Goal: Task Accomplishment & Management: Manage account settings

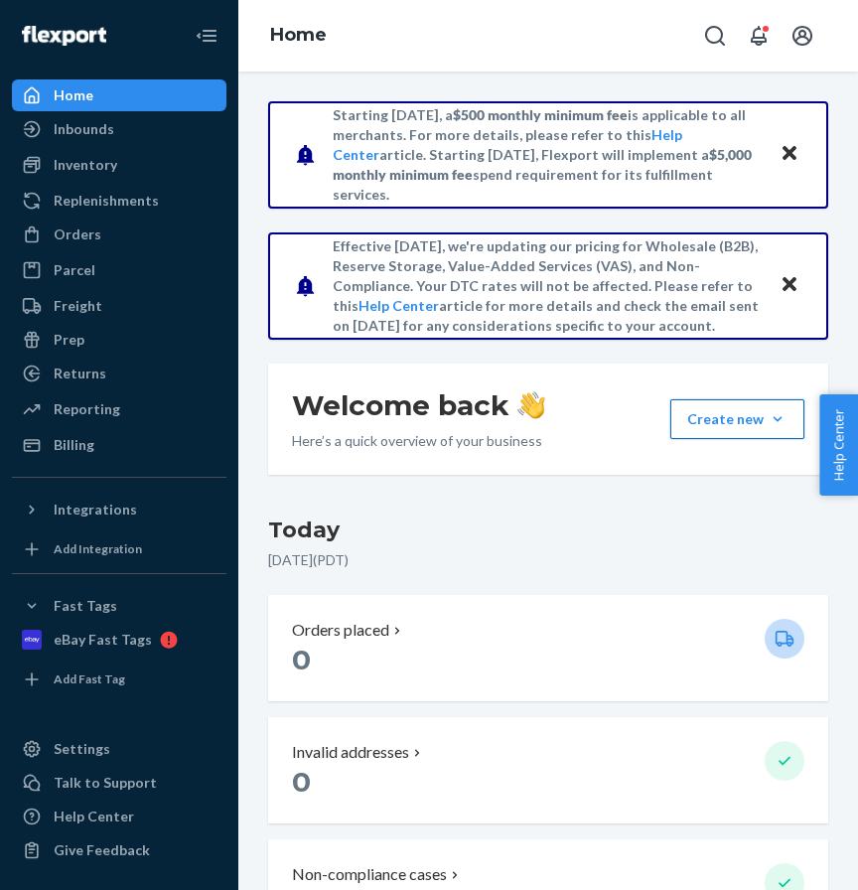
click at [691, 415] on button "Create new Create new inbound Create new order Create new product" at bounding box center [737, 419] width 134 height 40
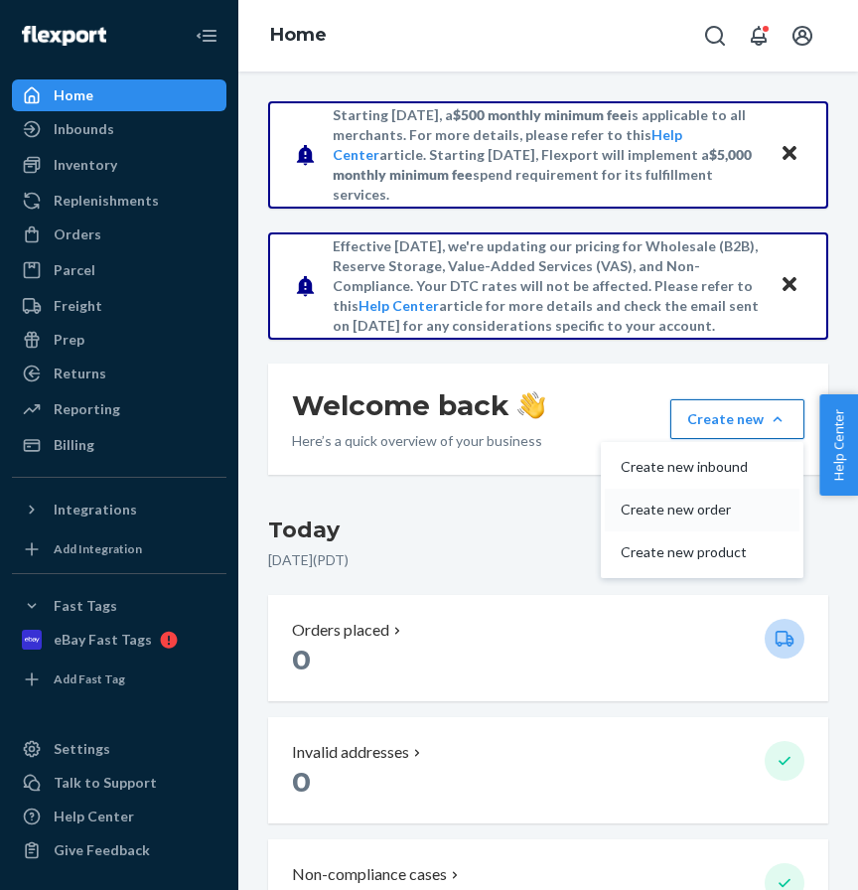
click at [677, 508] on span "Create new order" at bounding box center [684, 509] width 127 height 14
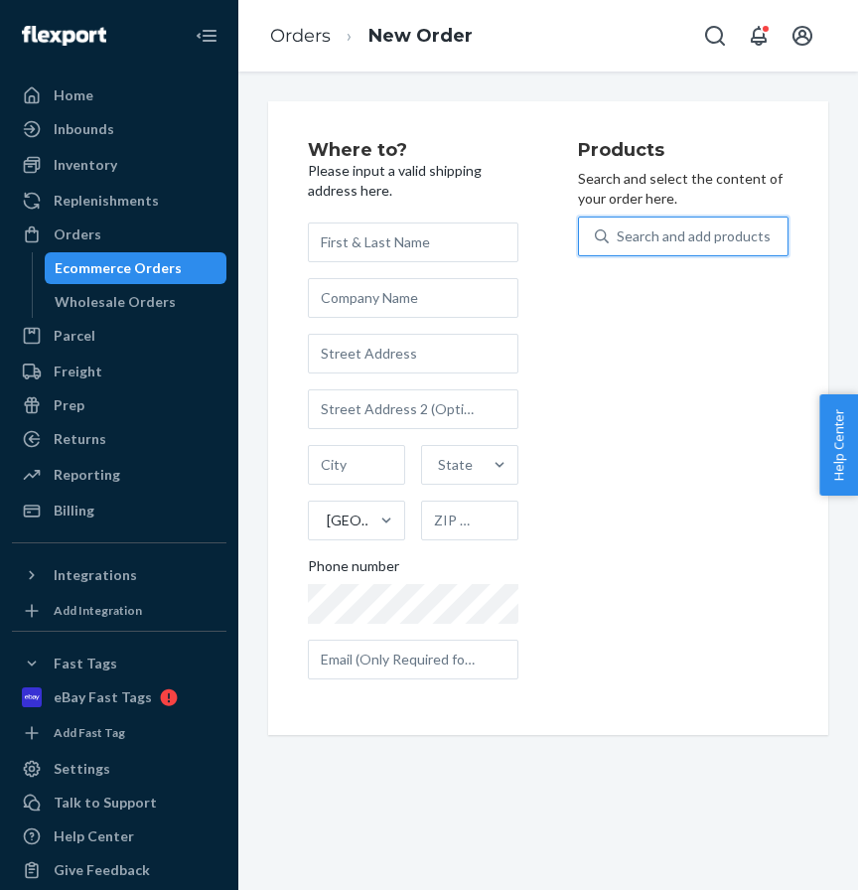
click at [677, 243] on div "Search and add products" at bounding box center [694, 236] width 154 height 20
click at [619, 243] on input "0 results available. Use Up and Down to choose options, press Enter to select t…" at bounding box center [618, 236] width 2 height 20
paste input "probag_large"
type input "probag_large"
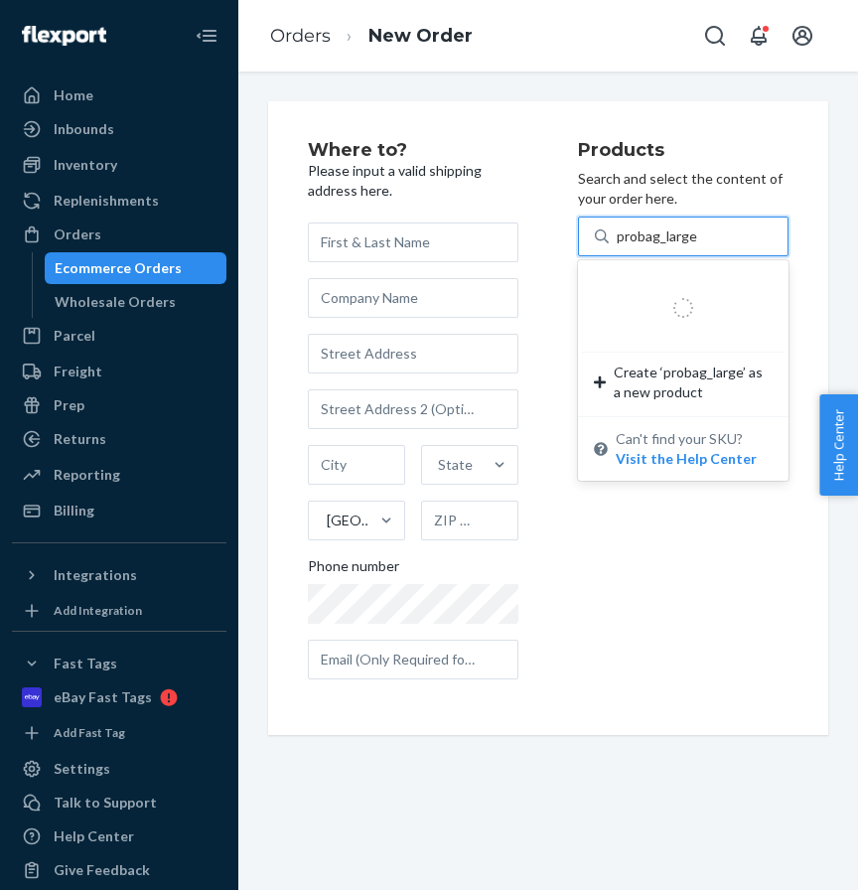
scroll to position [46, 0]
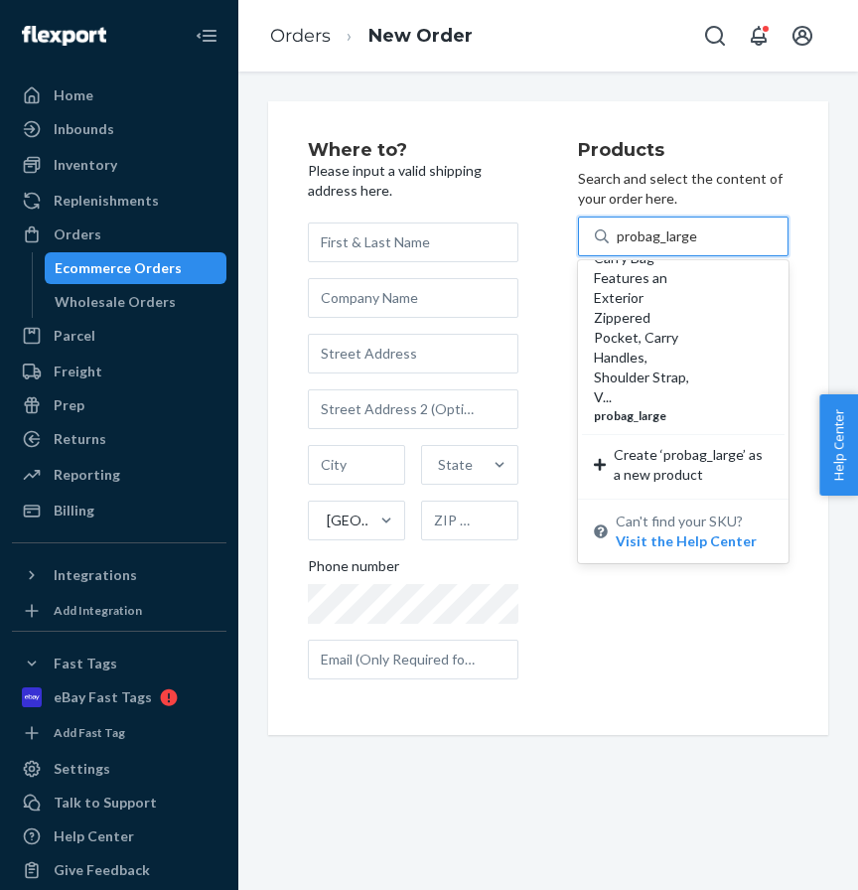
click at [651, 293] on div "Full Size Padded Carry Bag Features an Exterior Zippered Pocket, Carry Handles,…" at bounding box center [644, 317] width 101 height 179
click at [651, 246] on input "probag_large" at bounding box center [657, 236] width 81 height 20
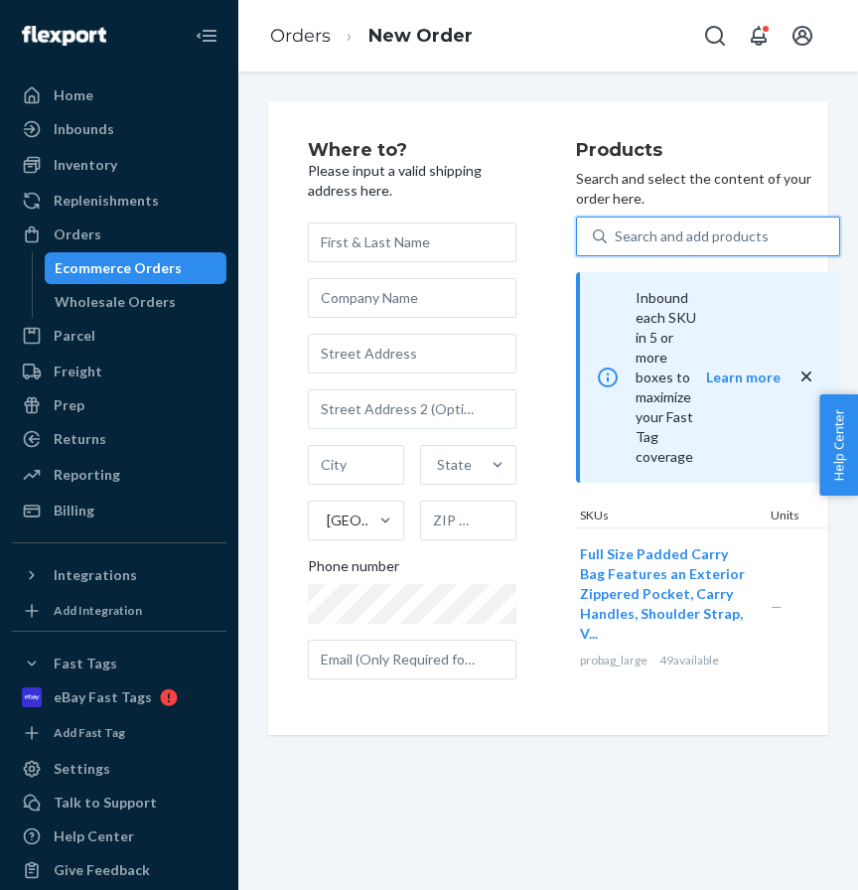
click at [634, 234] on div "Search and add products" at bounding box center [692, 236] width 154 height 20
click at [617, 234] on input "0 results available. Use Up and Down to choose options, press Enter to select t…" at bounding box center [616, 236] width 2 height 20
paste input "10000113"
type input "10000113"
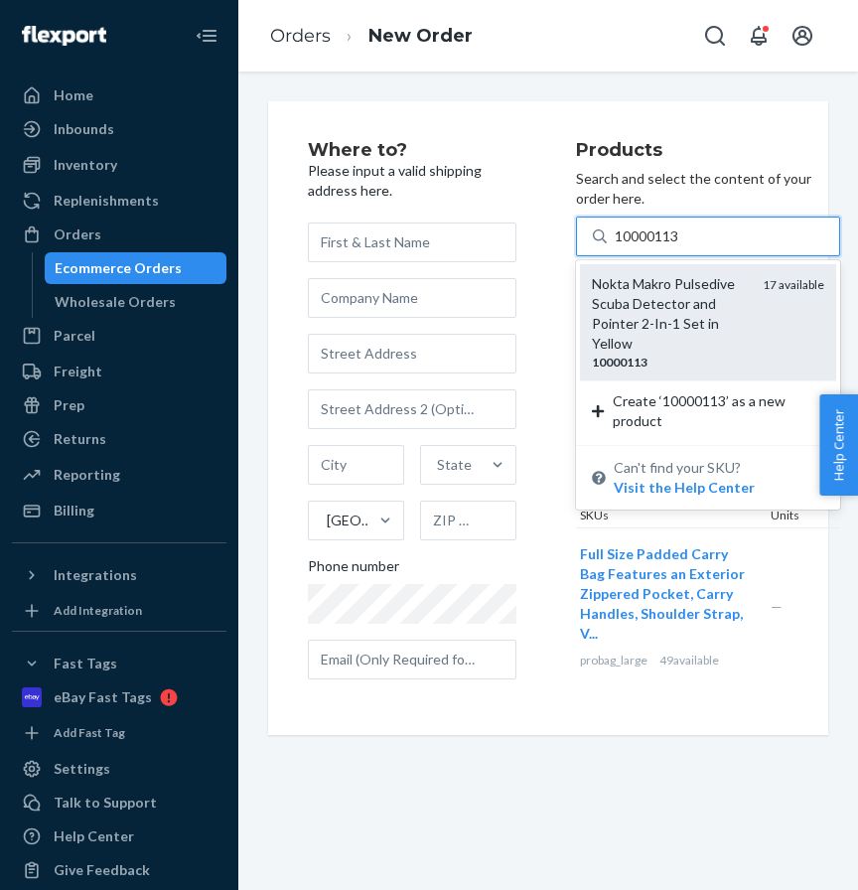
click at [638, 306] on div "Nokta Makro Pulsedive Scuba Detector and Pointer 2-In-1 Set in Yellow" at bounding box center [669, 313] width 155 height 79
click at [638, 246] on input "10000113" at bounding box center [648, 236] width 67 height 20
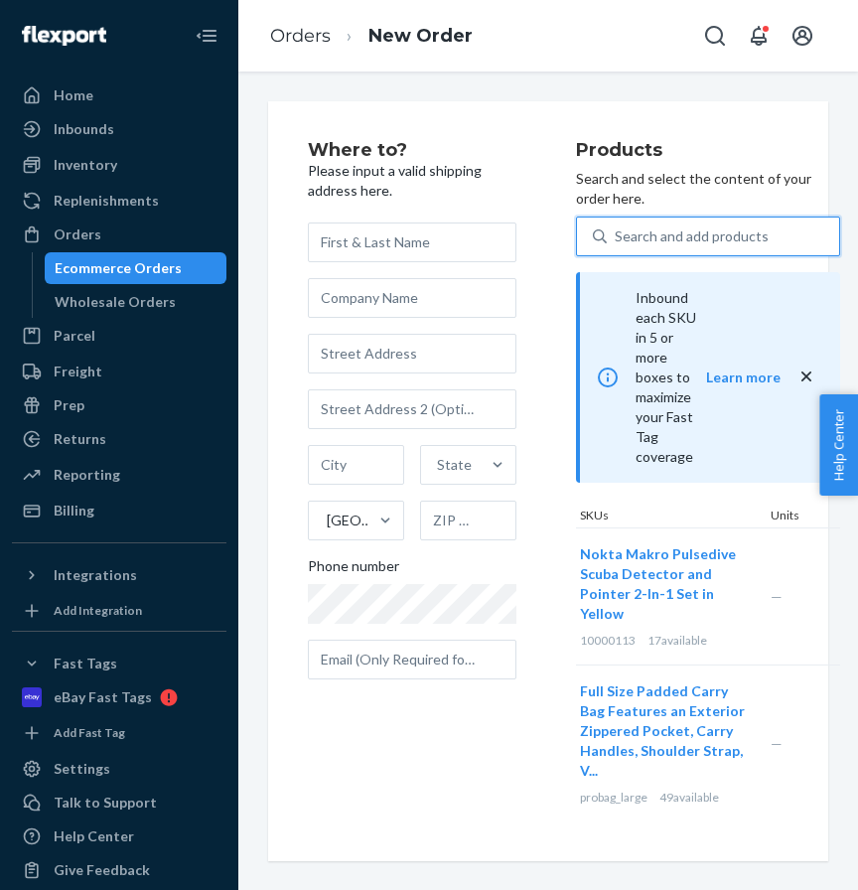
click at [633, 236] on div "Search and add products" at bounding box center [692, 236] width 154 height 20
click at [617, 236] on input "0 results available. Use Up and Down to choose options, press Enter to select t…" at bounding box center [616, 236] width 2 height 20
paste input "PROKneeHiSCOOP"
type input "PROKneeHiSCOOP"
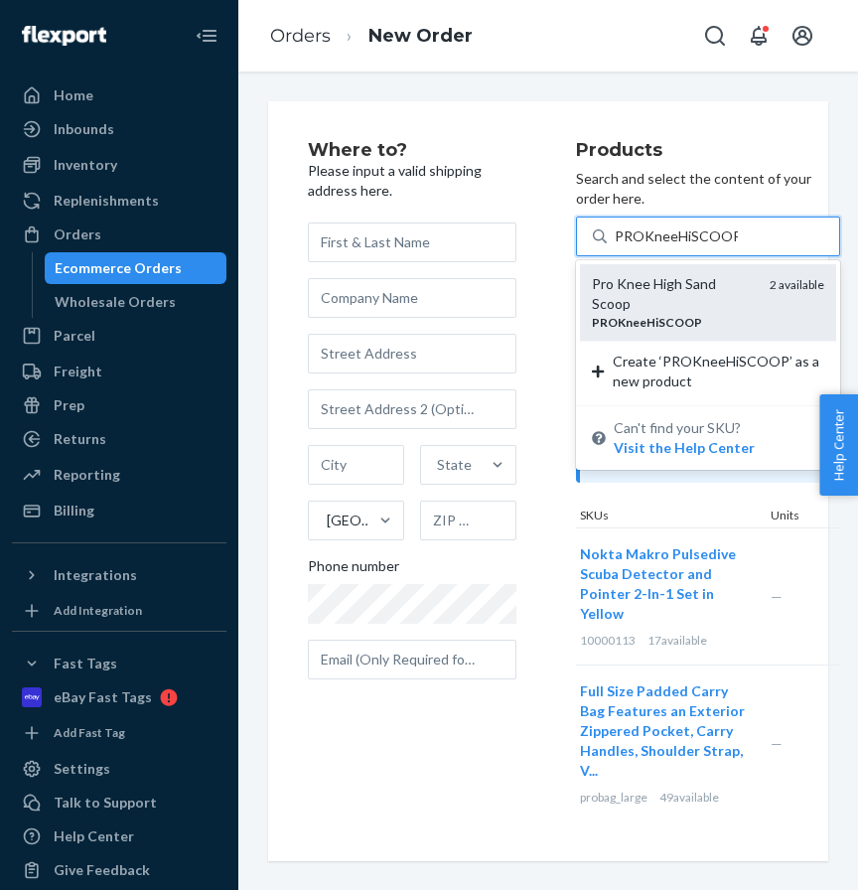
click at [644, 304] on div "Pro Knee High Sand Scoop" at bounding box center [673, 294] width 162 height 40
click at [644, 246] on input "PROKneeHiSCOOP" at bounding box center [676, 236] width 123 height 20
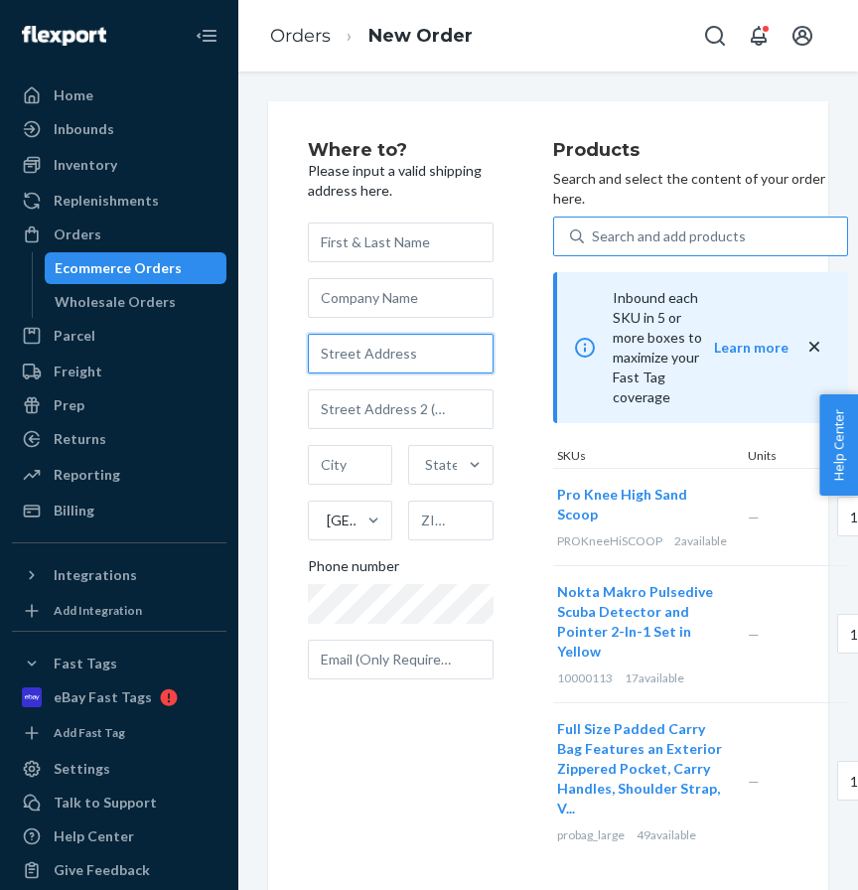
click at [370, 344] on input "text" at bounding box center [401, 354] width 186 height 40
paste input "4355 Blackstone Dr Indianapolis IN 46237"
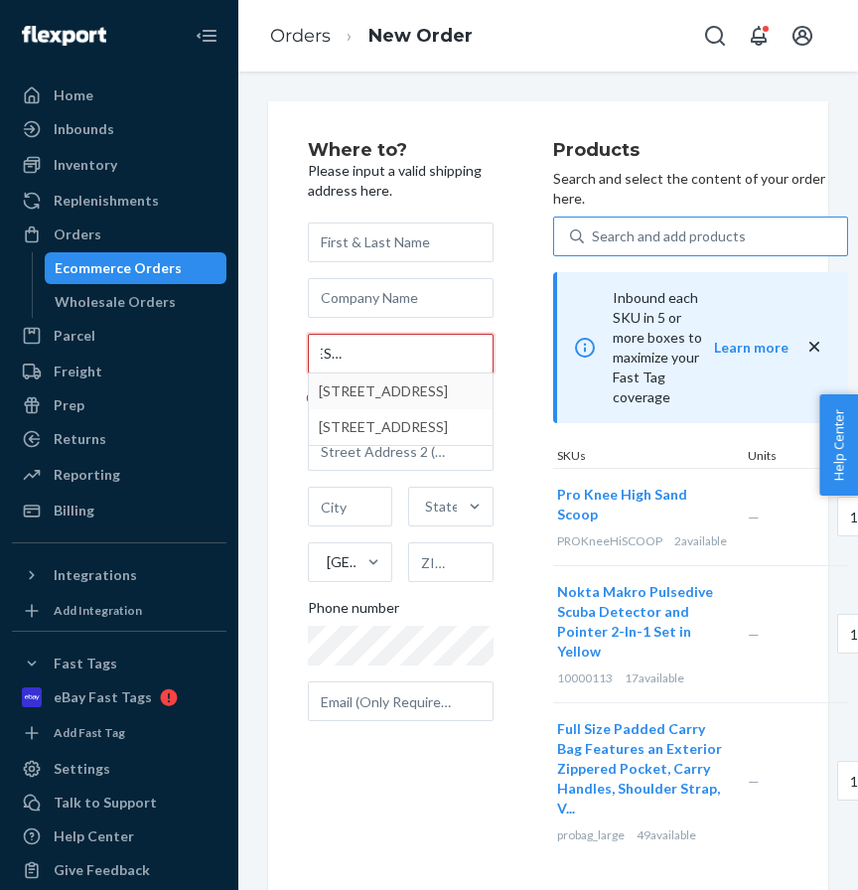
type input "4355 Blackstone Dr Indianapolis IN 46237"
type input "Indianapolis"
type input "46237"
type input "4355 Blackstone Dr"
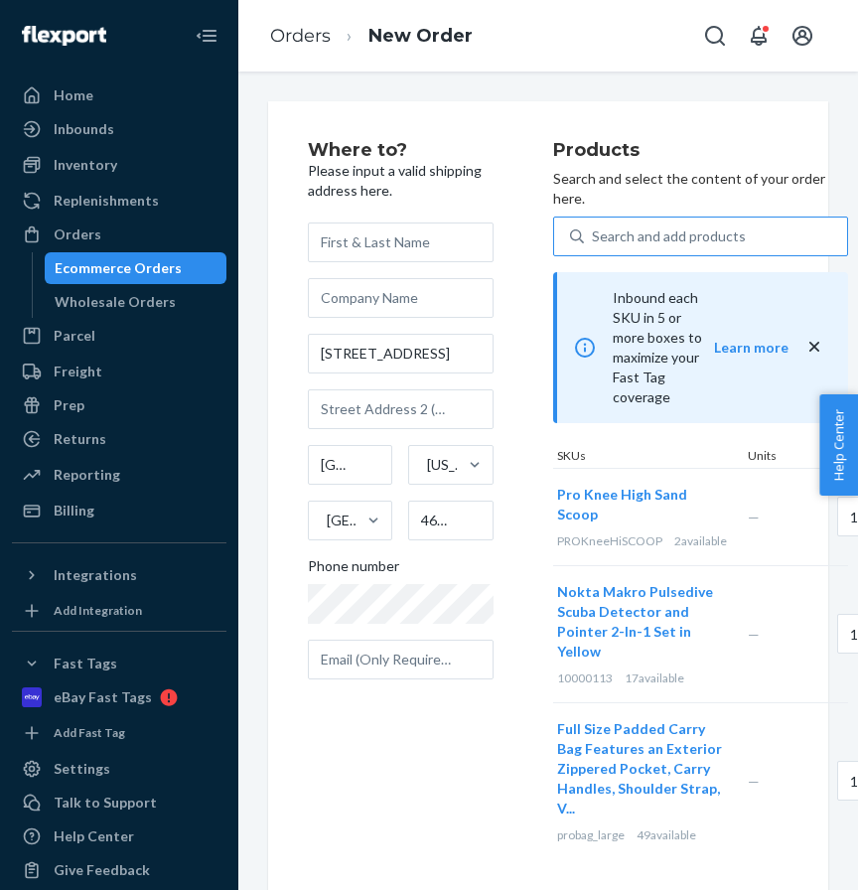
scroll to position [0, 0]
click at [383, 244] on input "text" at bounding box center [401, 242] width 186 height 40
paste input "[PERSON_NAME]"
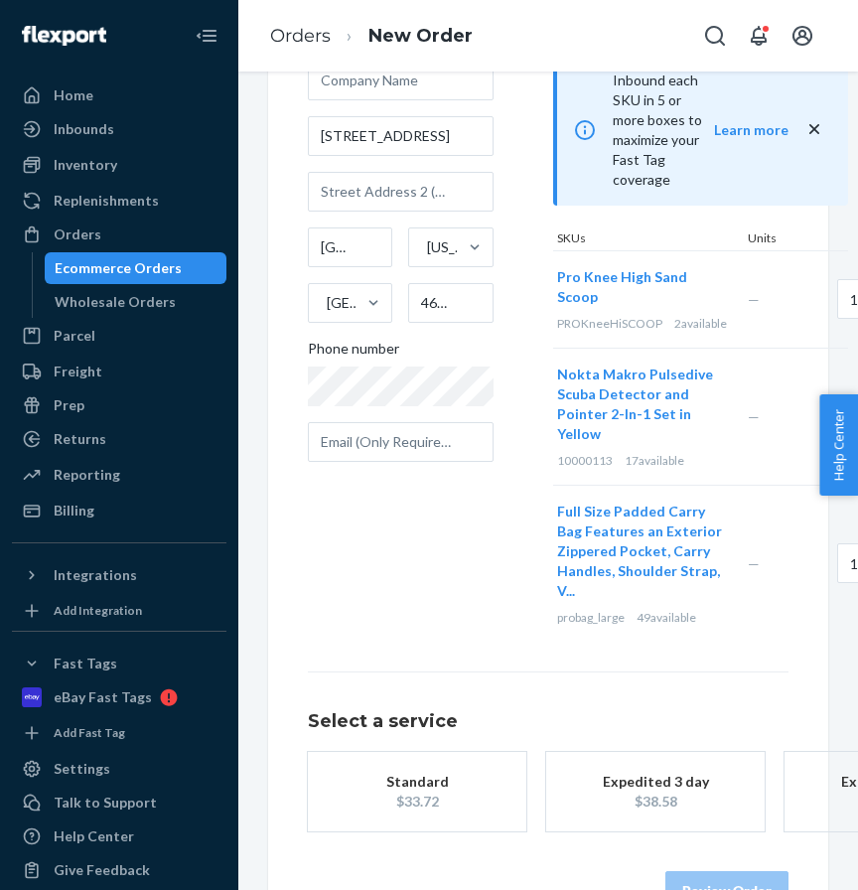
scroll to position [270, 0]
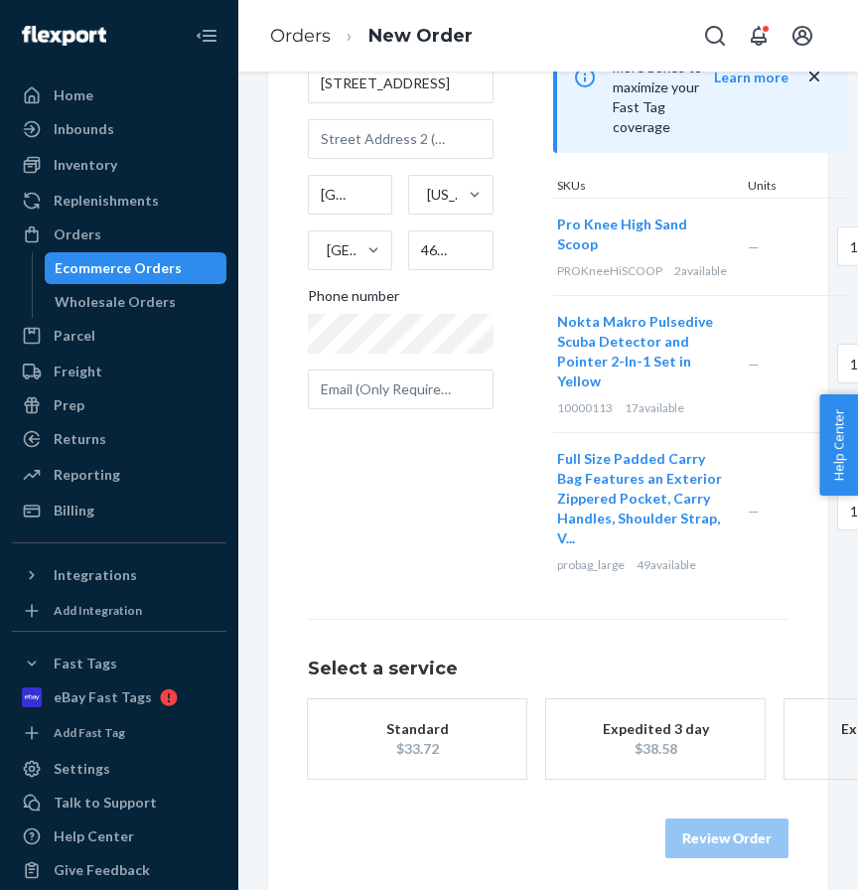
type input "[PERSON_NAME]"
click at [429, 739] on div "Standard" at bounding box center [417, 729] width 159 height 20
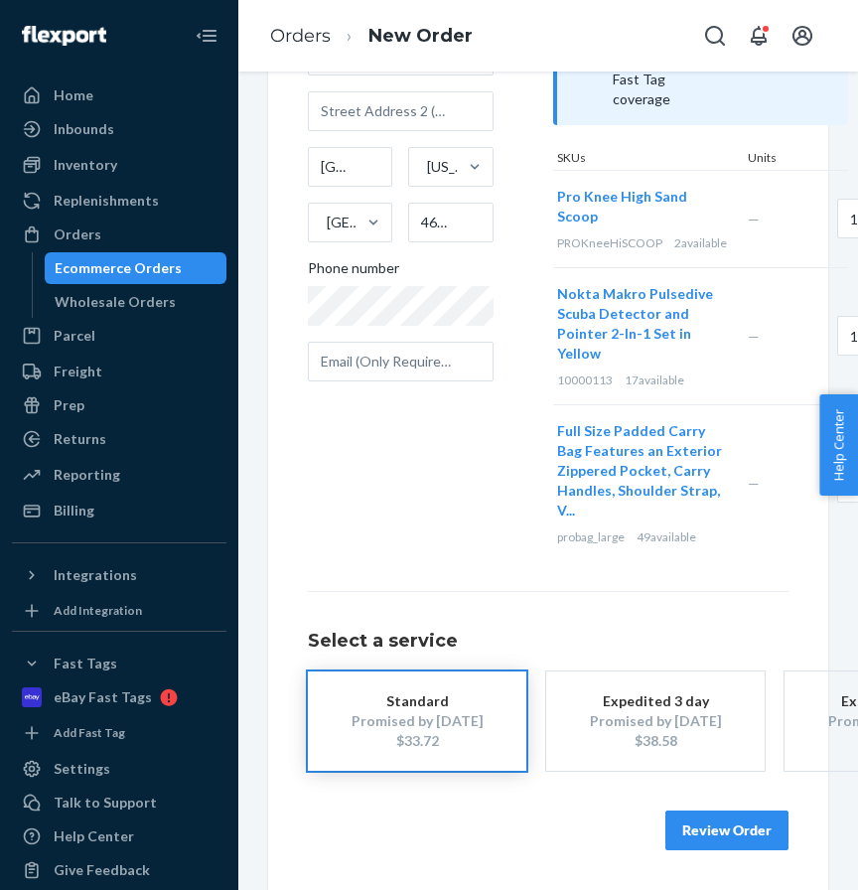
scroll to position [355, 0]
click at [693, 831] on button "Review Order" at bounding box center [726, 830] width 123 height 40
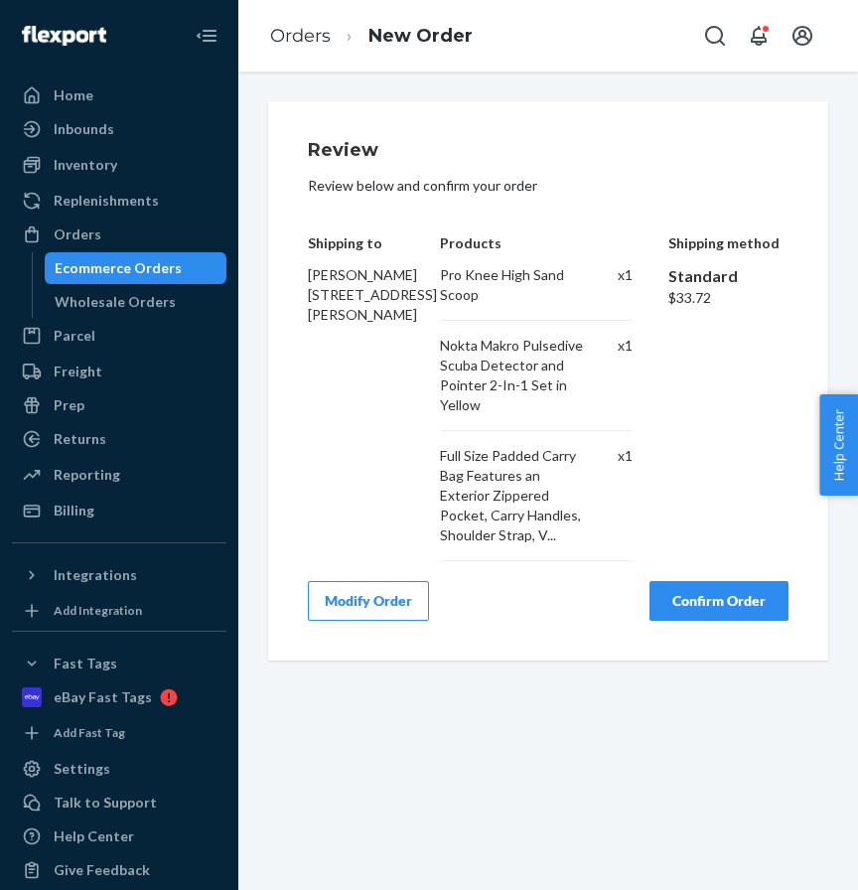
click at [686, 582] on button "Confirm Order" at bounding box center [718, 601] width 139 height 40
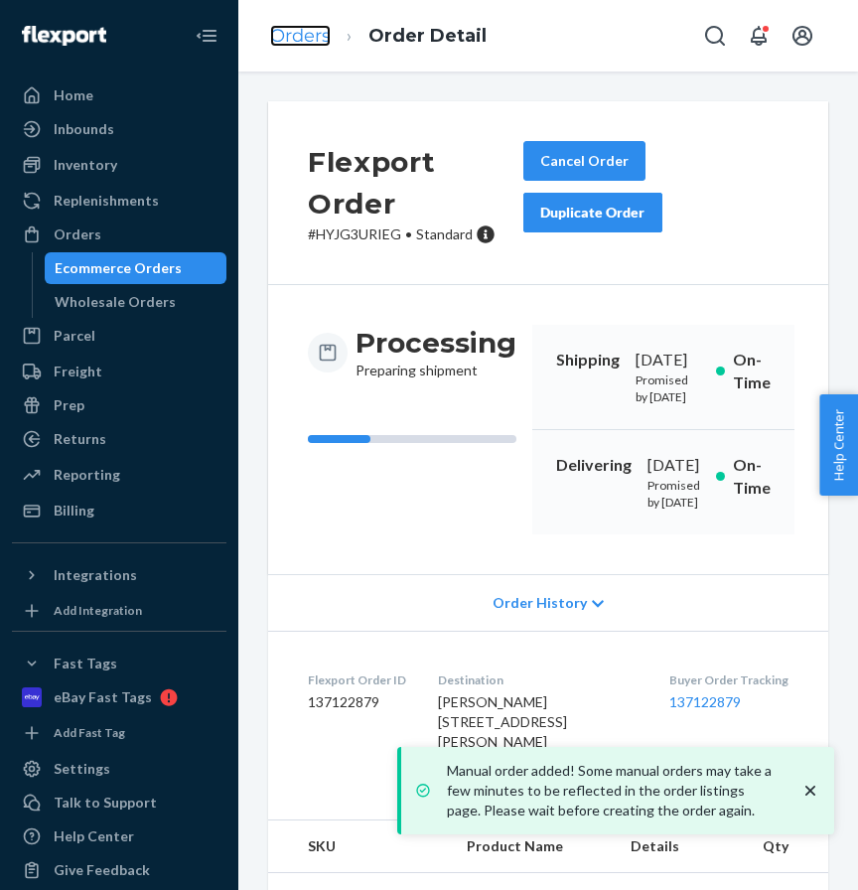
click at [310, 39] on link "Orders" at bounding box center [300, 36] width 61 height 22
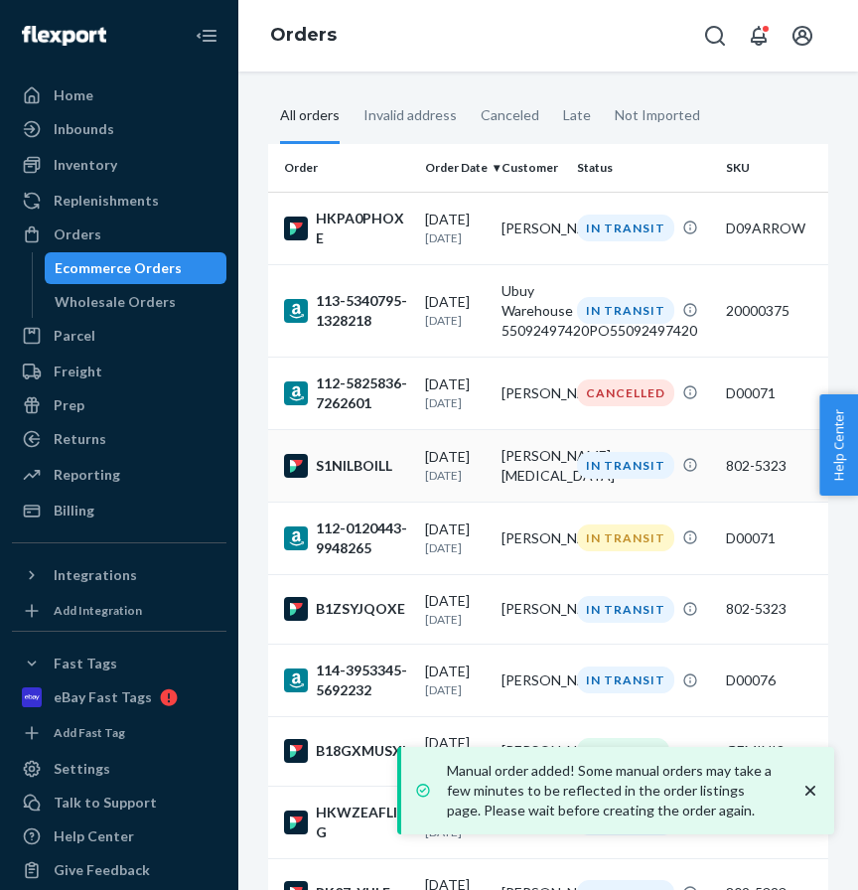
scroll to position [84, 0]
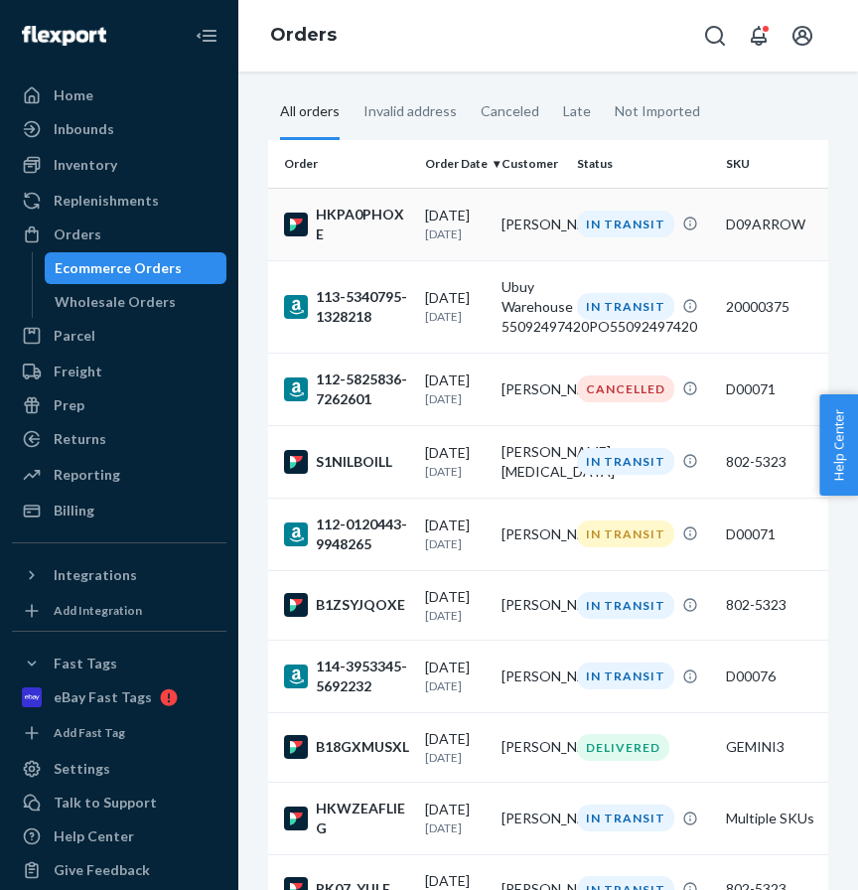
click at [414, 225] on td "HKPA0PHOXE" at bounding box center [342, 224] width 149 height 72
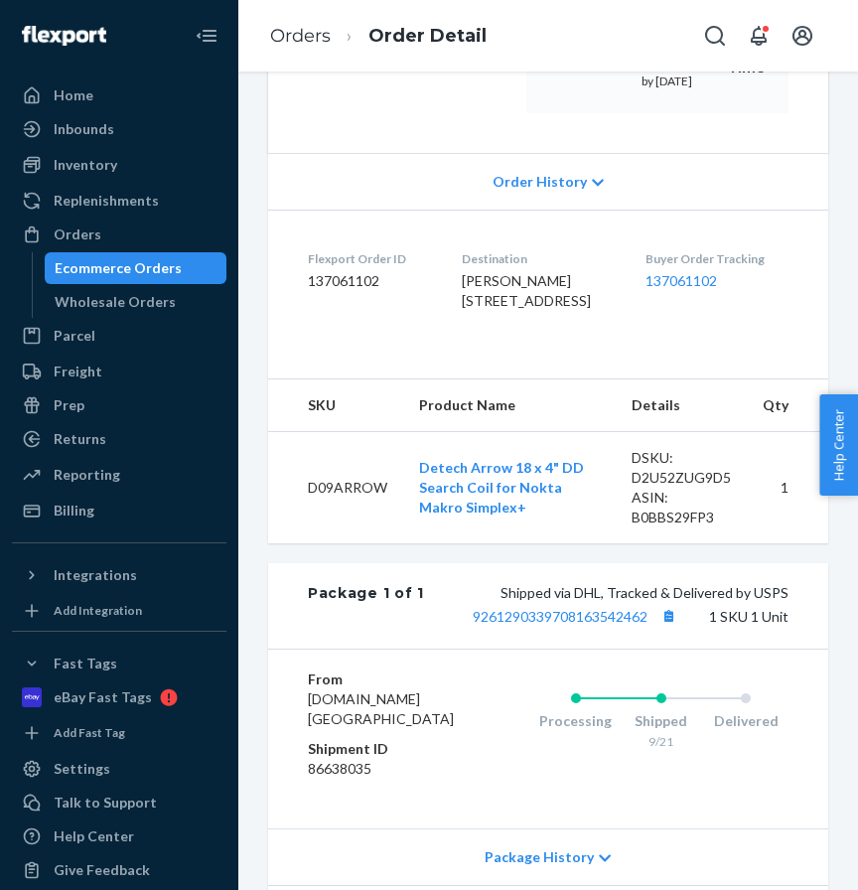
scroll to position [405, 0]
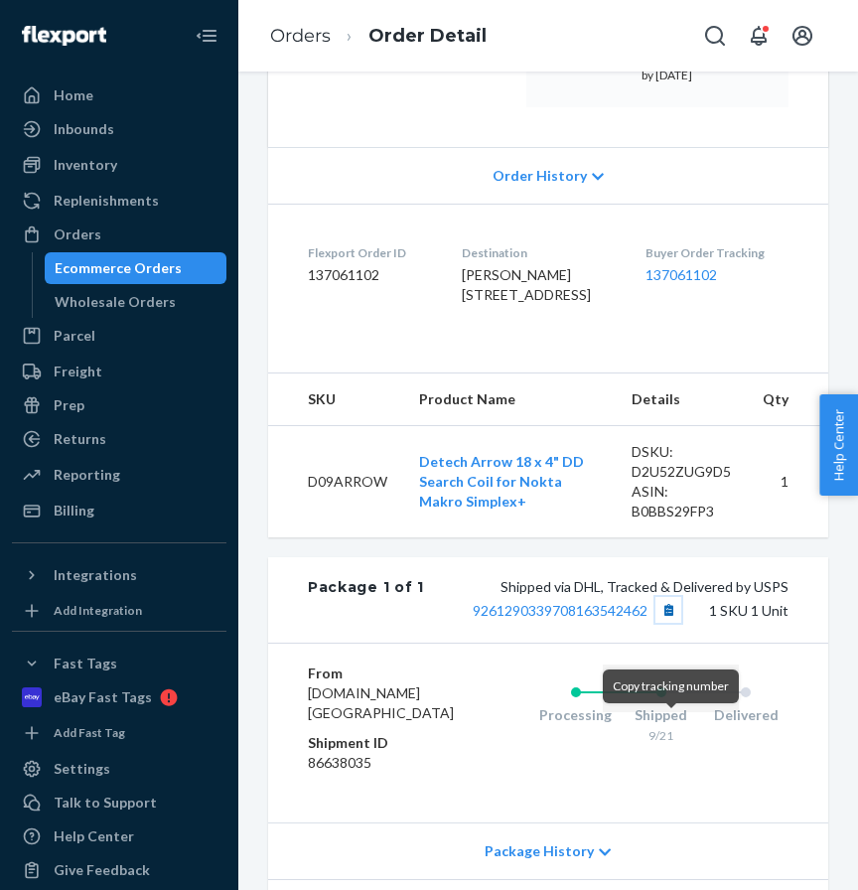
click at [670, 623] on button "Copy tracking number" at bounding box center [668, 610] width 26 height 26
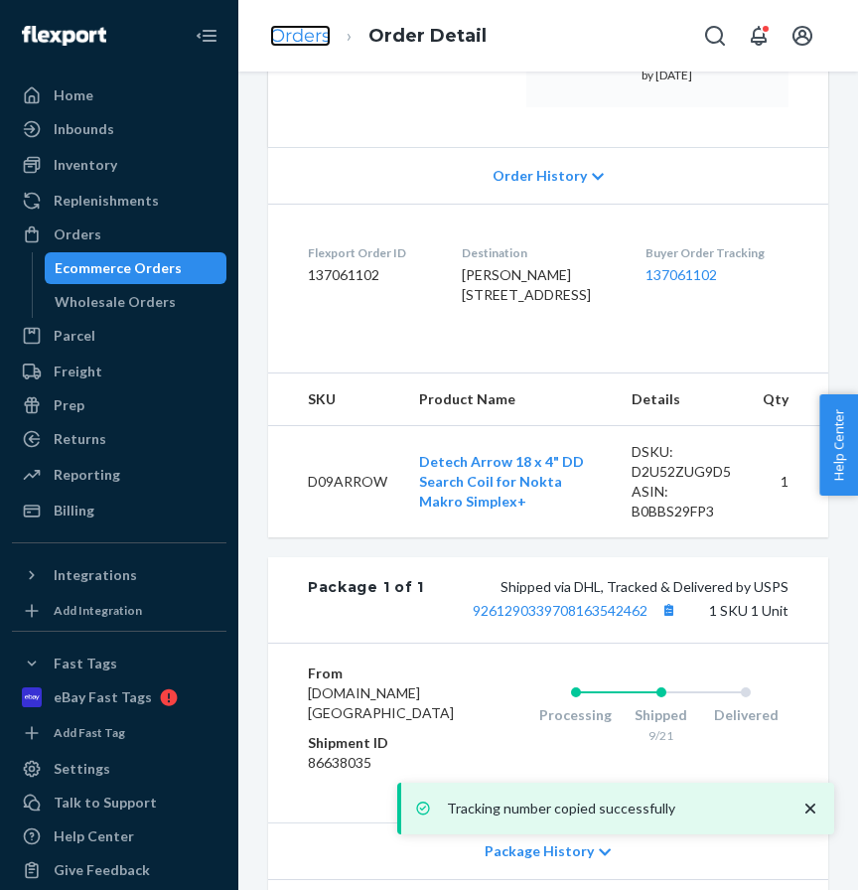
click at [302, 34] on link "Orders" at bounding box center [300, 36] width 61 height 22
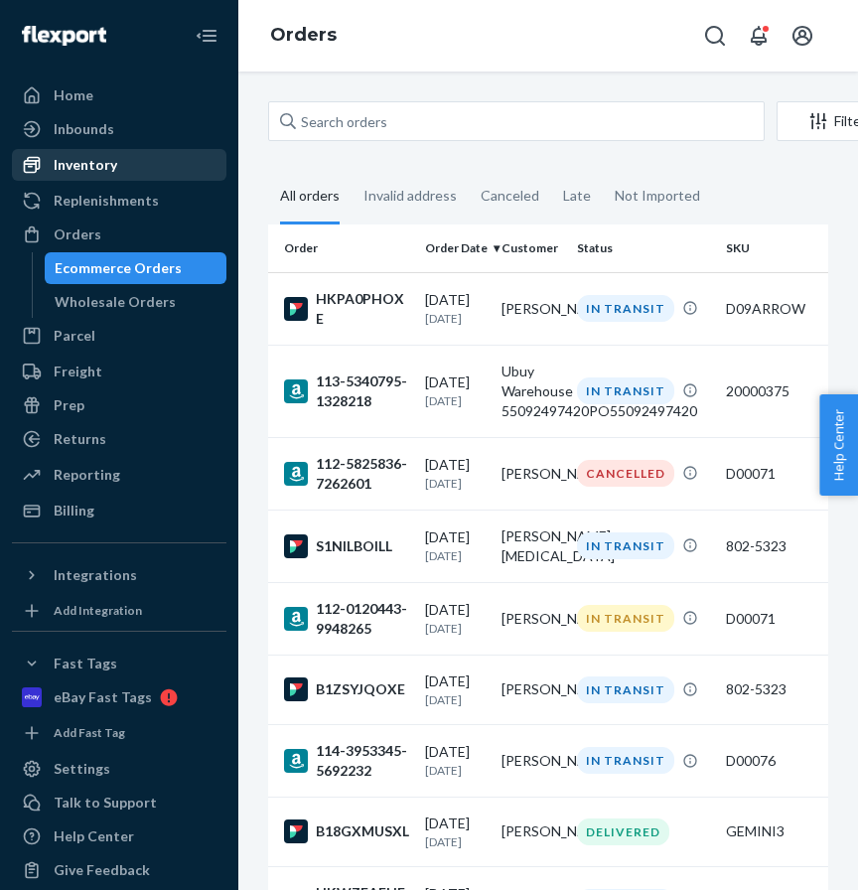
click at [162, 174] on div "Inventory" at bounding box center [119, 165] width 211 height 28
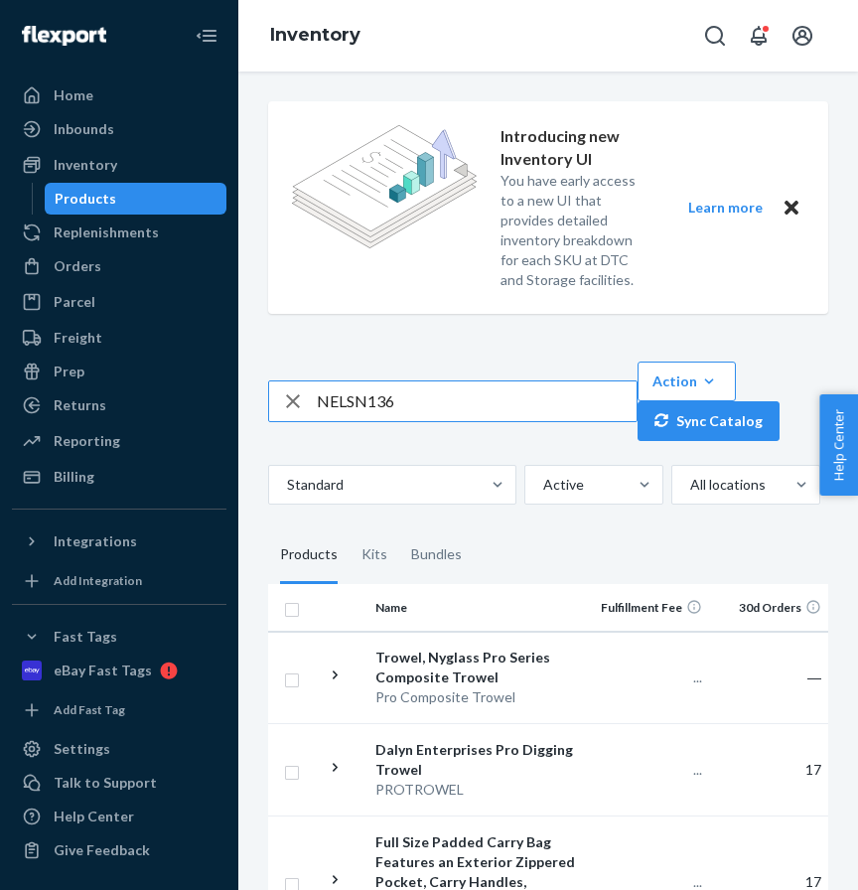
type input "NELSN136"
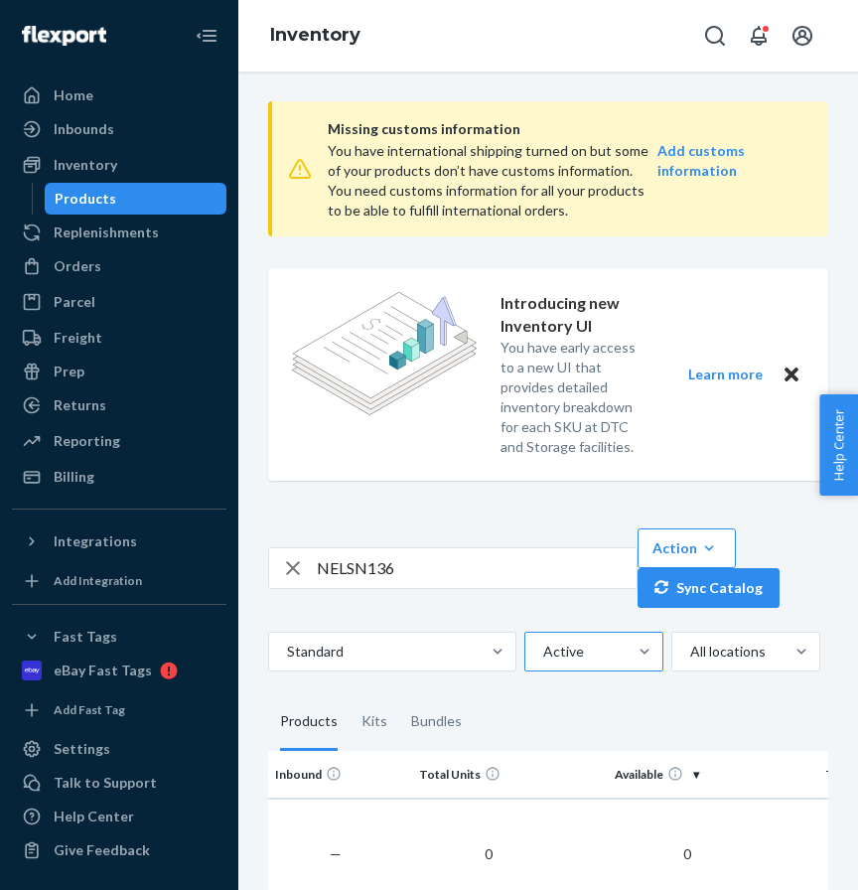
scroll to position [0, 670]
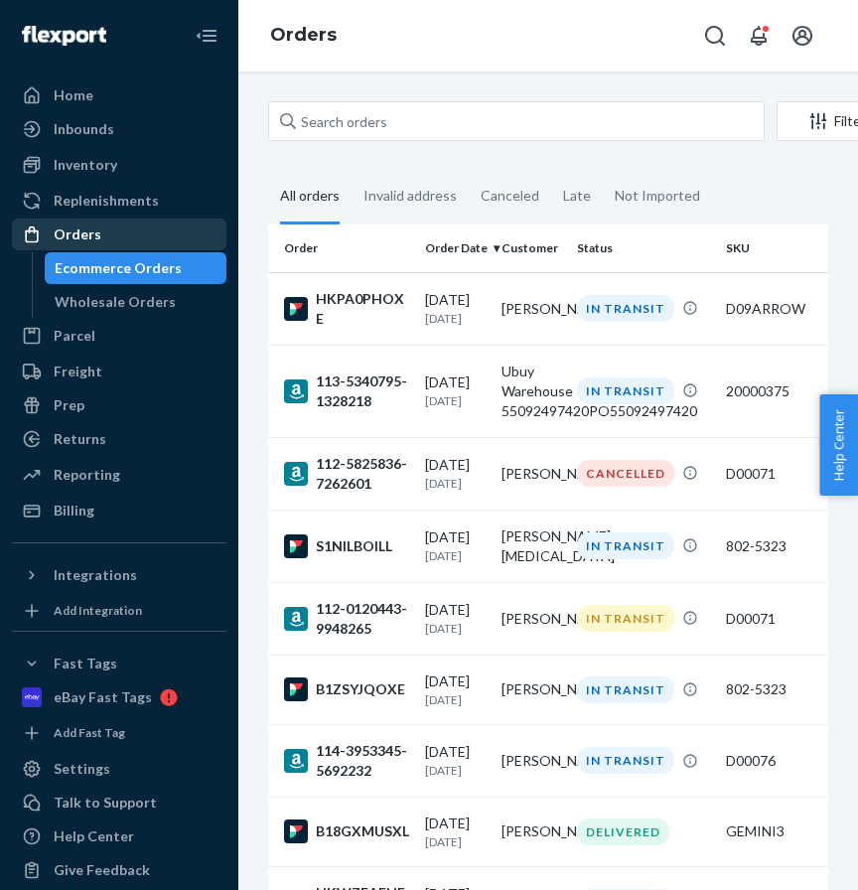
click at [98, 239] on div "Orders" at bounding box center [119, 234] width 211 height 28
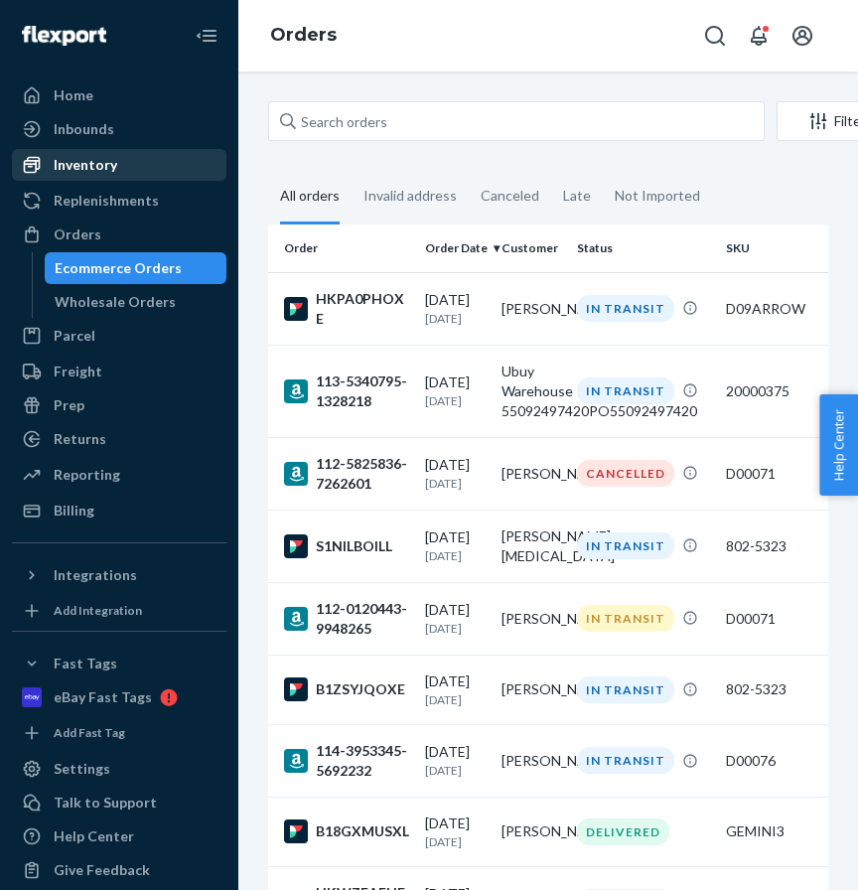
click at [96, 169] on div "Inventory" at bounding box center [86, 165] width 64 height 20
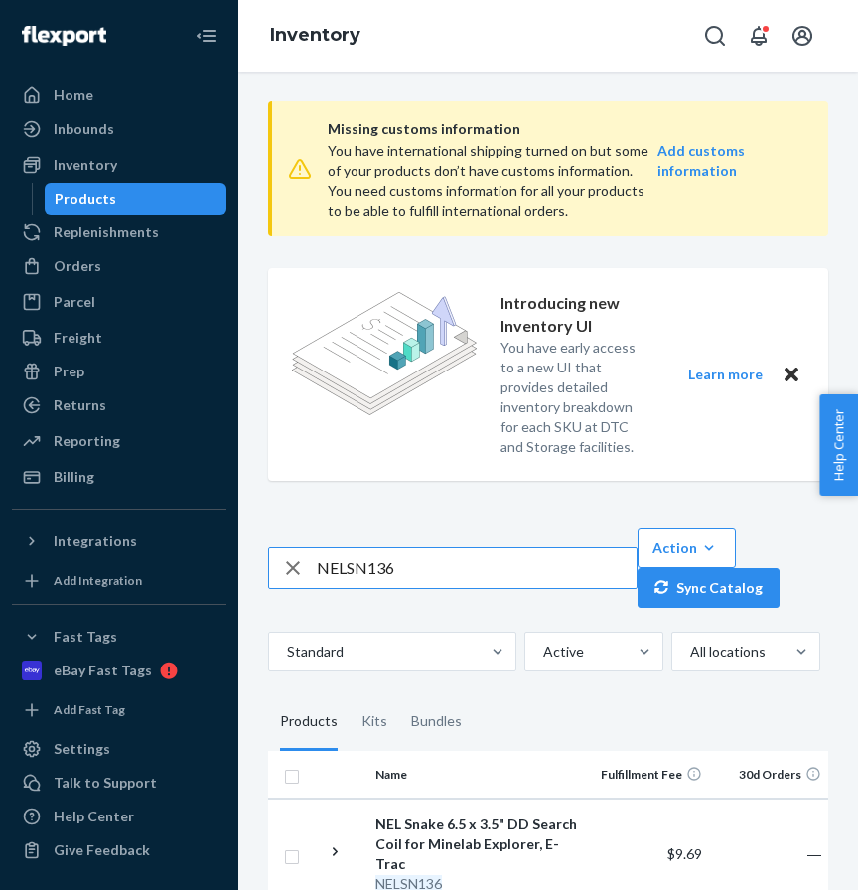
click at [373, 563] on input "NELSN136" at bounding box center [477, 568] width 320 height 40
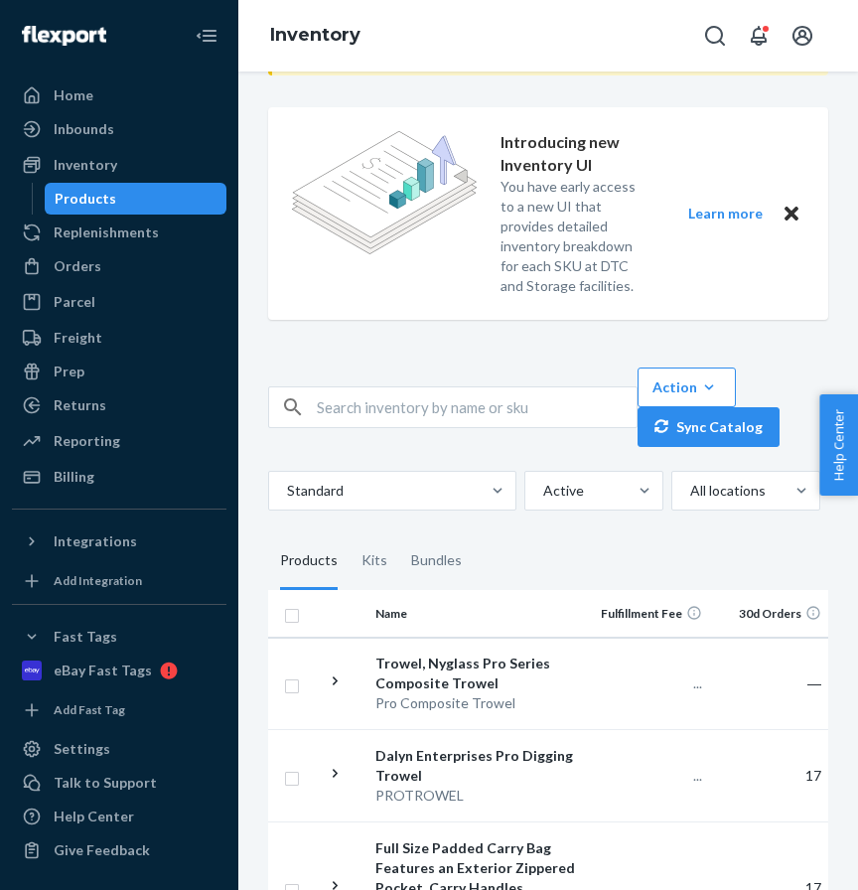
scroll to position [186, 0]
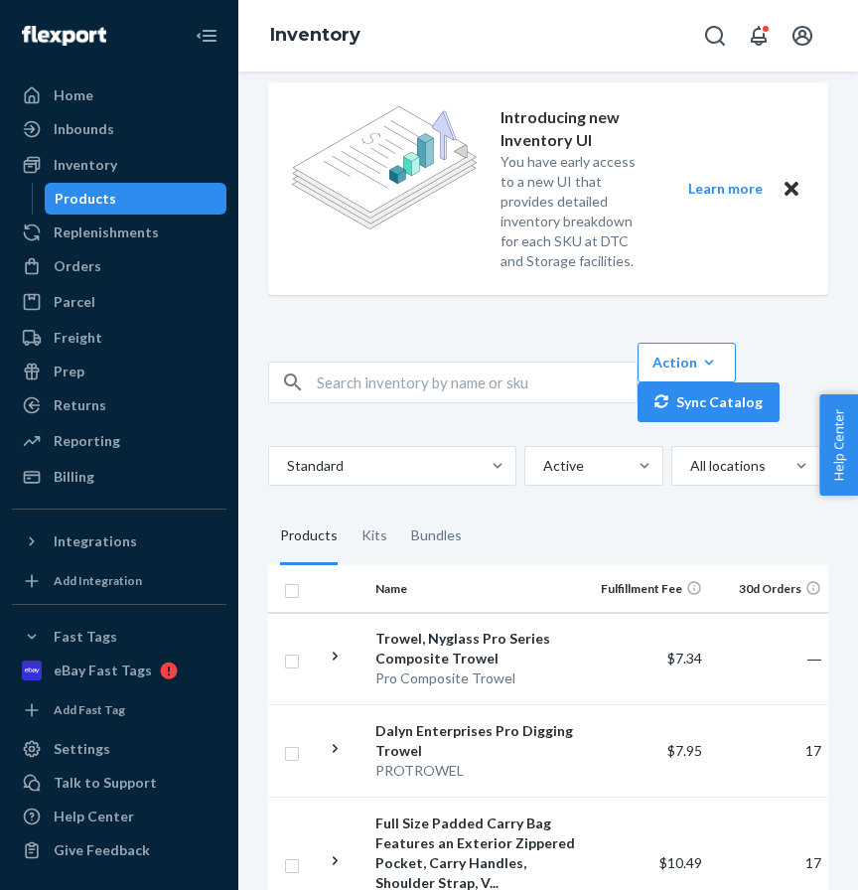
drag, startPoint x: 336, startPoint y: 402, endPoint x: 343, endPoint y: 393, distance: 11.3
click at [337, 401] on div at bounding box center [452, 382] width 369 height 42
click at [345, 391] on input "text" at bounding box center [477, 382] width 320 height 40
paste input "NELSN136"
type input "NELSN136"
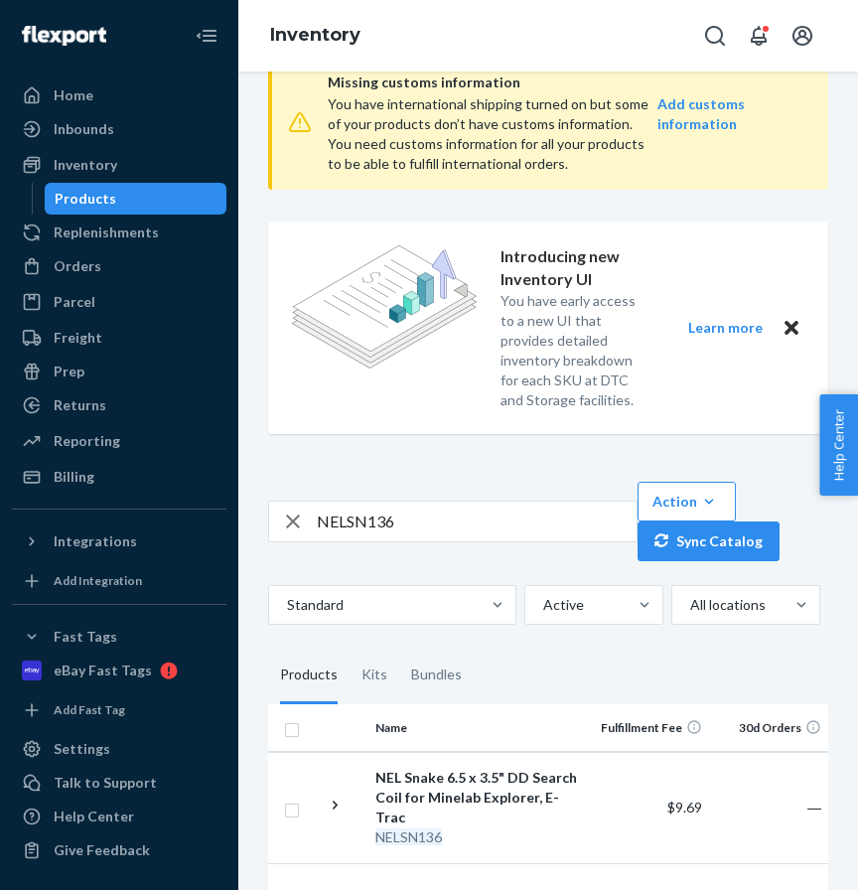
scroll to position [108, 0]
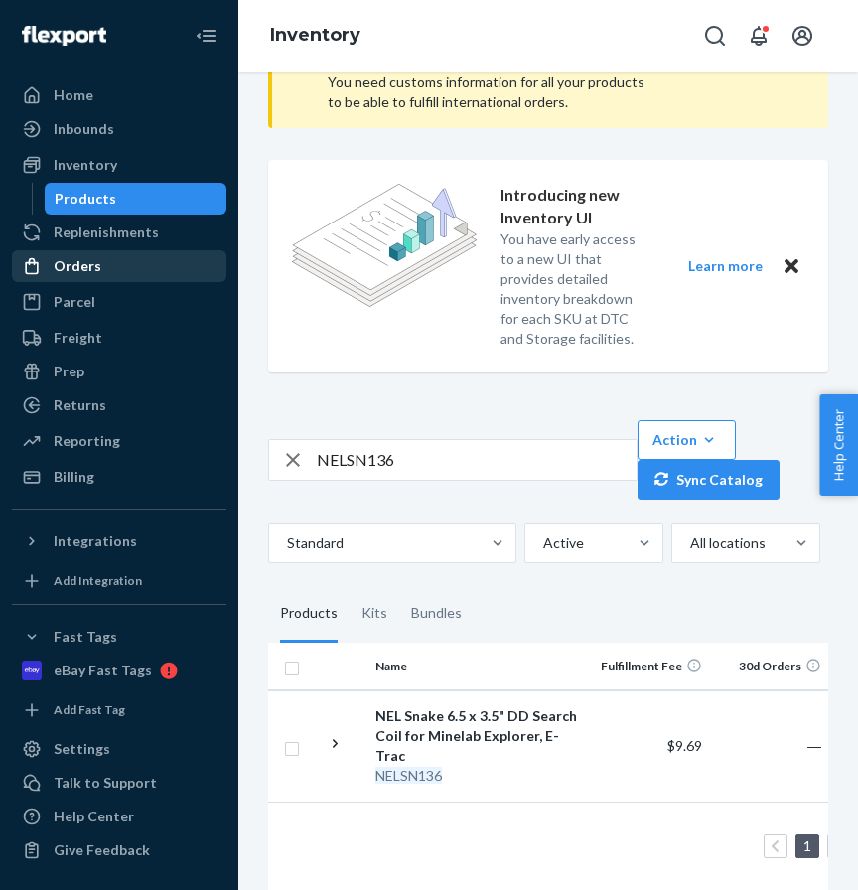
click at [135, 265] on div "Orders" at bounding box center [119, 266] width 211 height 28
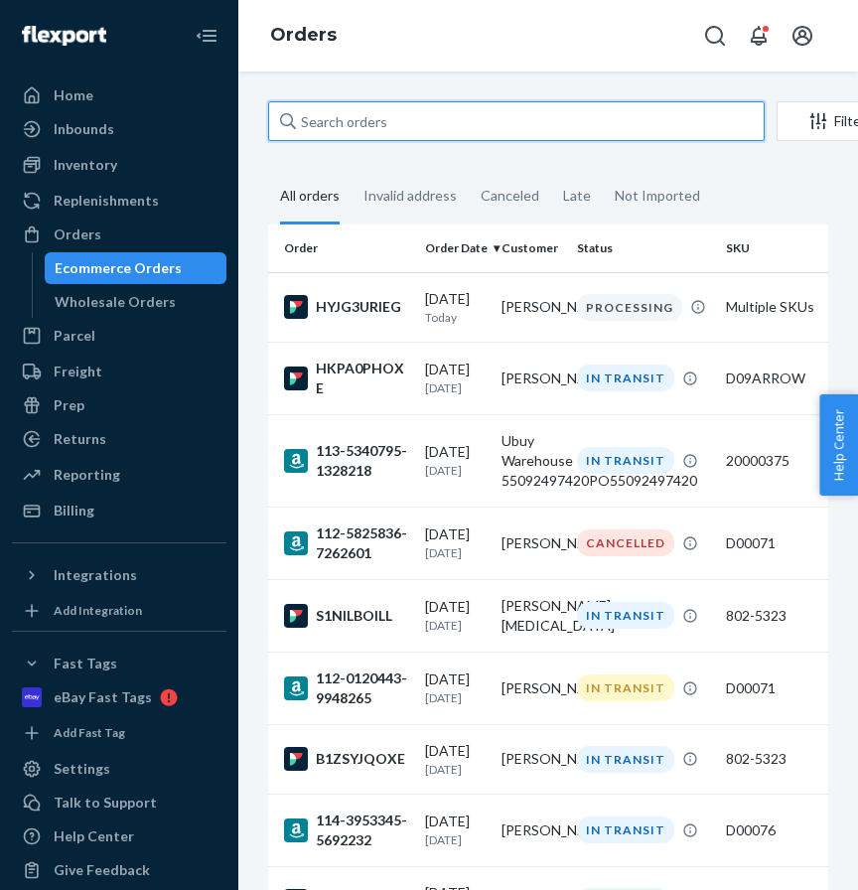
click at [344, 124] on input "text" at bounding box center [516, 121] width 496 height 40
paste input "NELSN136"
type input "NELSN136"
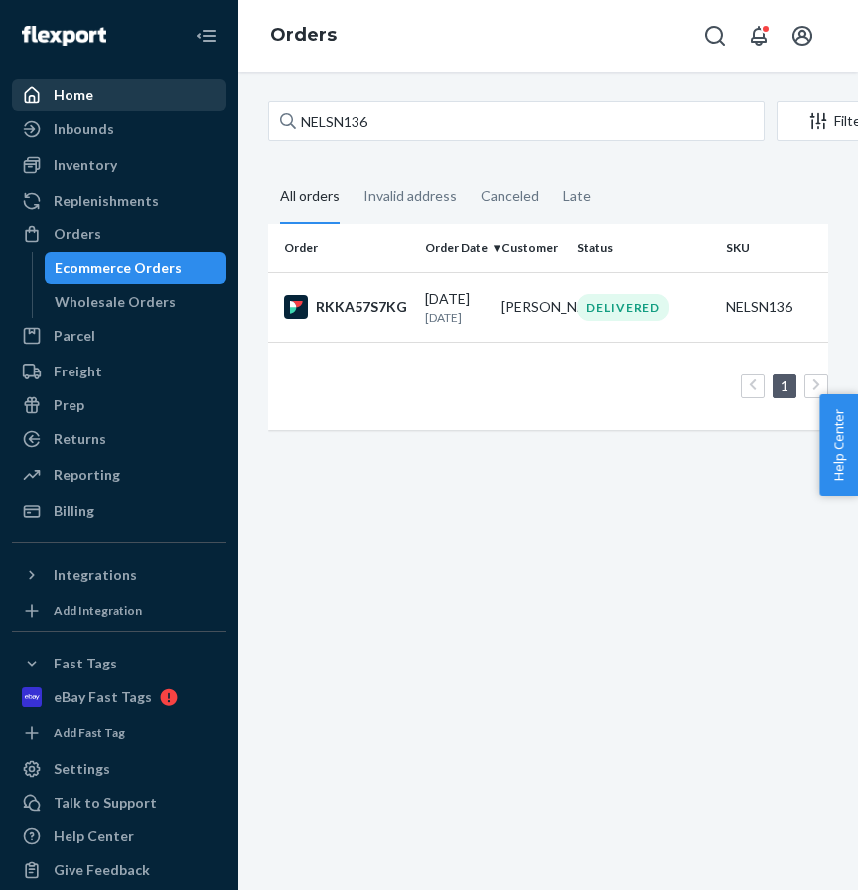
click at [130, 101] on div "Home" at bounding box center [119, 95] width 211 height 28
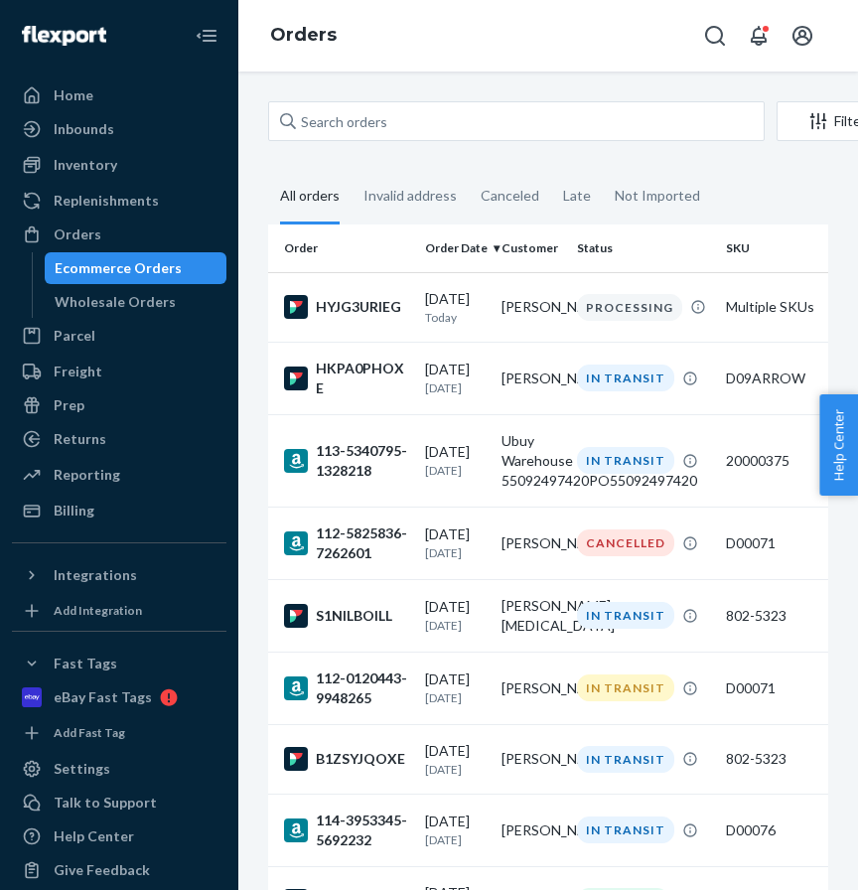
scroll to position [186, 0]
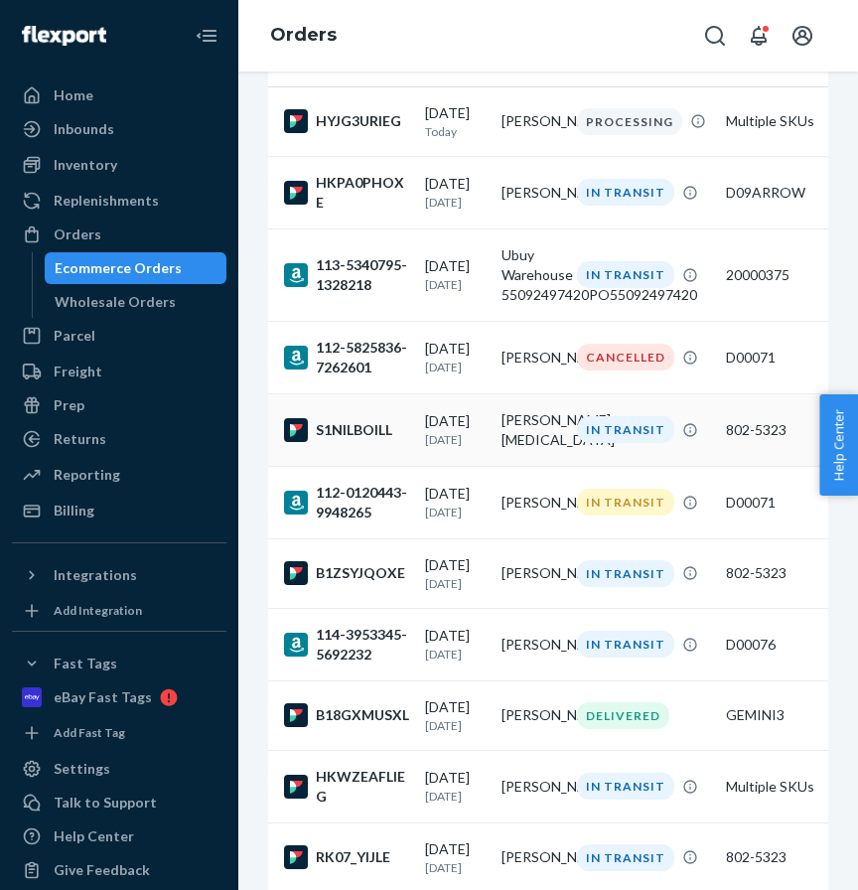
click at [521, 428] on td "[PERSON_NAME][MEDICAL_DATA]" at bounding box center [532, 429] width 76 height 72
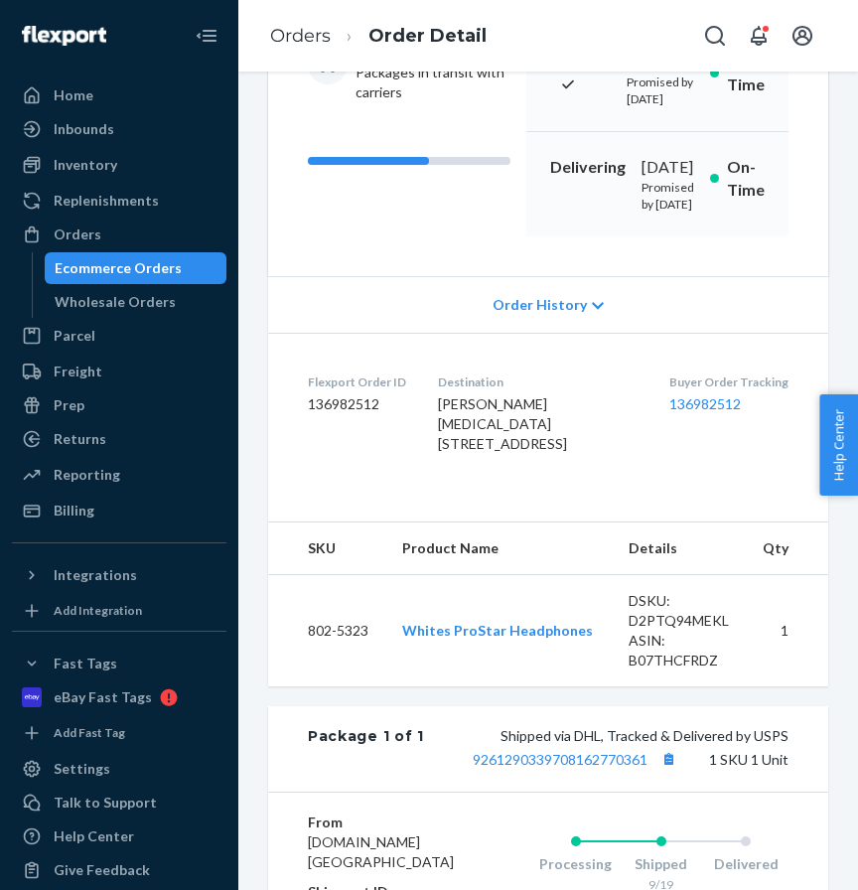
scroll to position [304, 0]
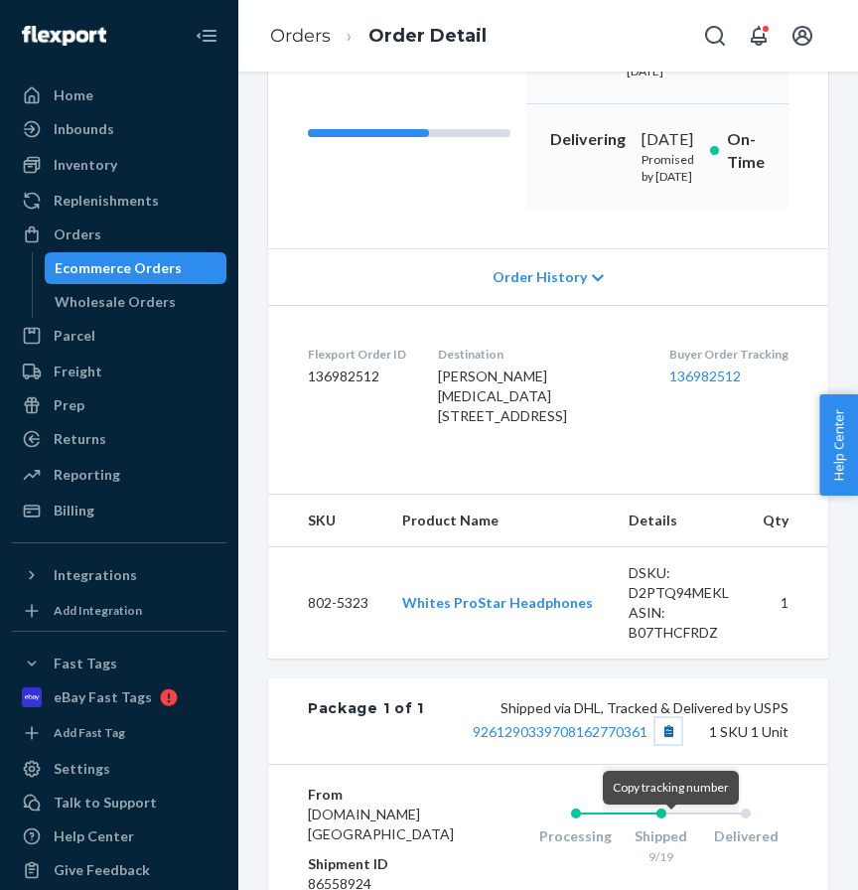
click at [666, 744] on button "Copy tracking number" at bounding box center [668, 731] width 26 height 26
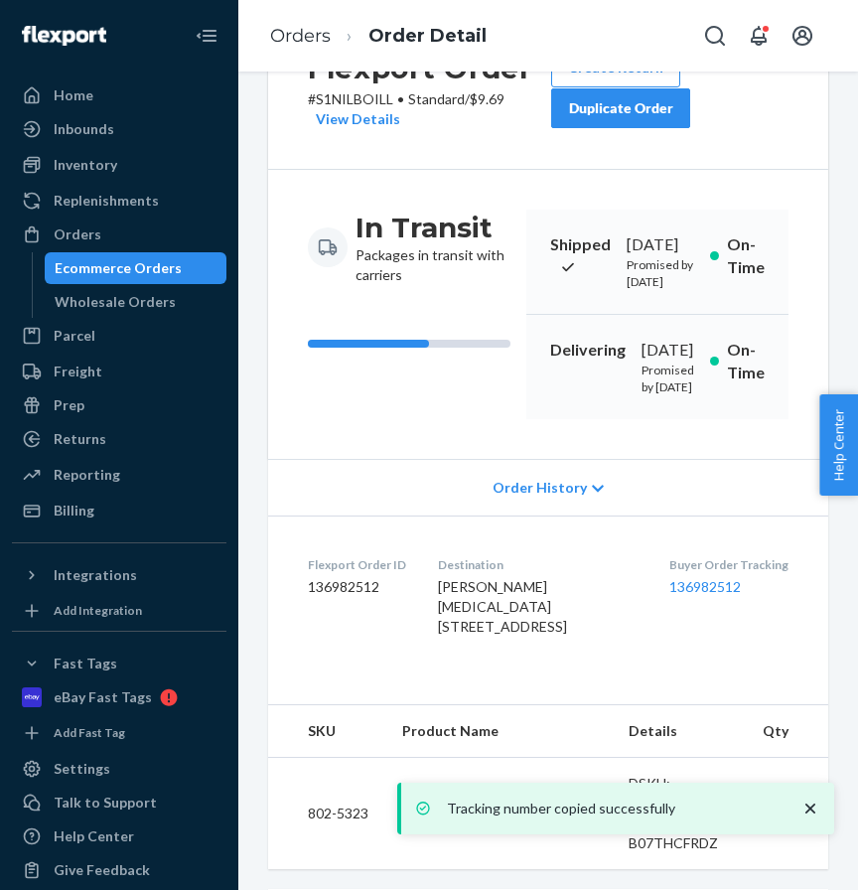
scroll to position [0, 0]
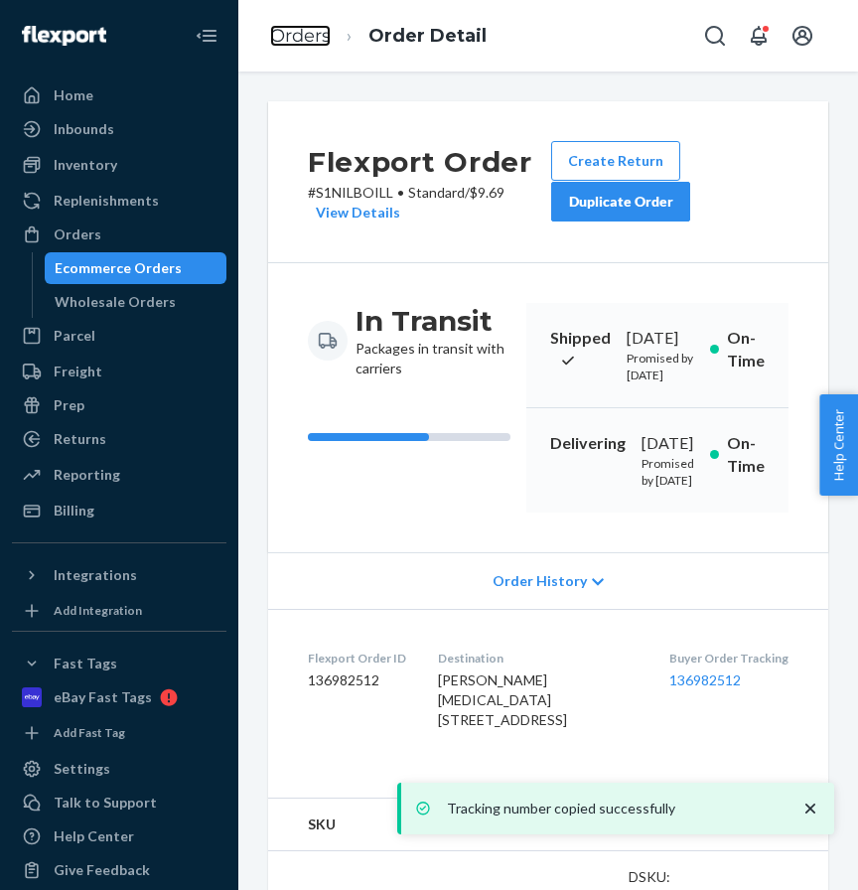
click at [319, 37] on link "Orders" at bounding box center [300, 36] width 61 height 22
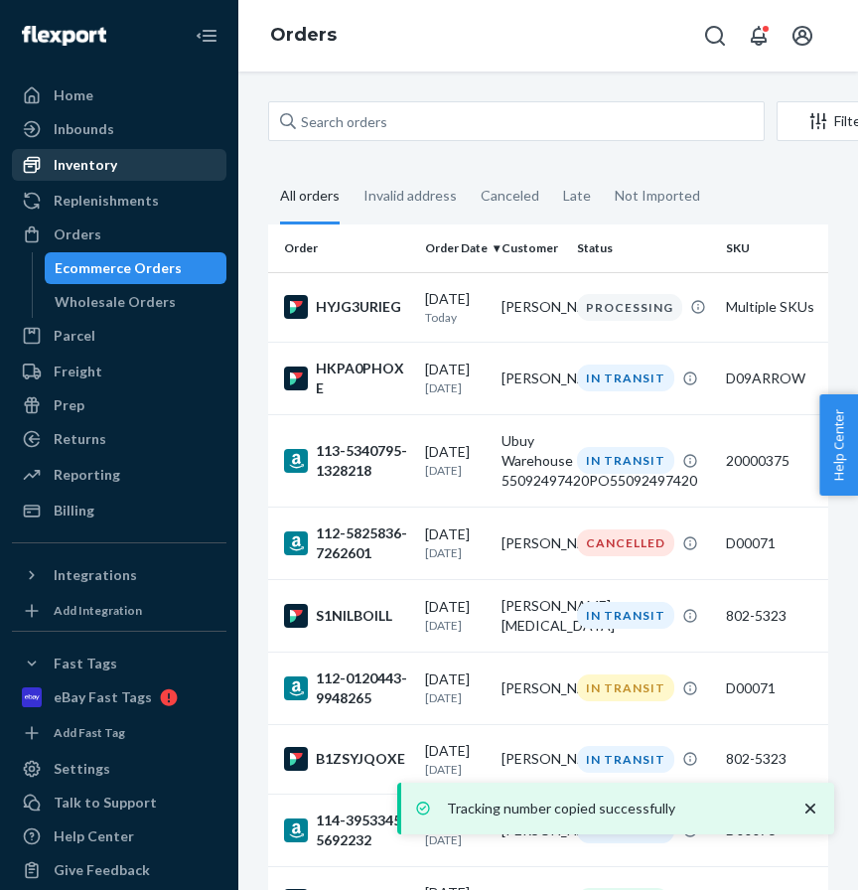
click at [82, 181] on link "Inventory" at bounding box center [119, 165] width 214 height 32
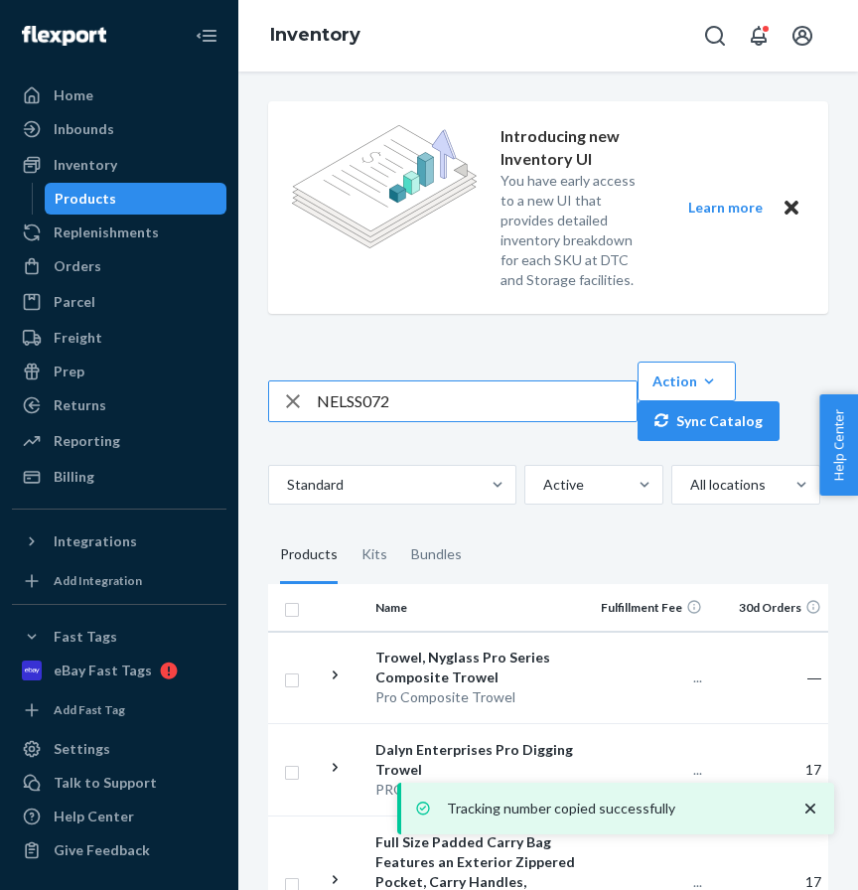
type input "NELSS072"
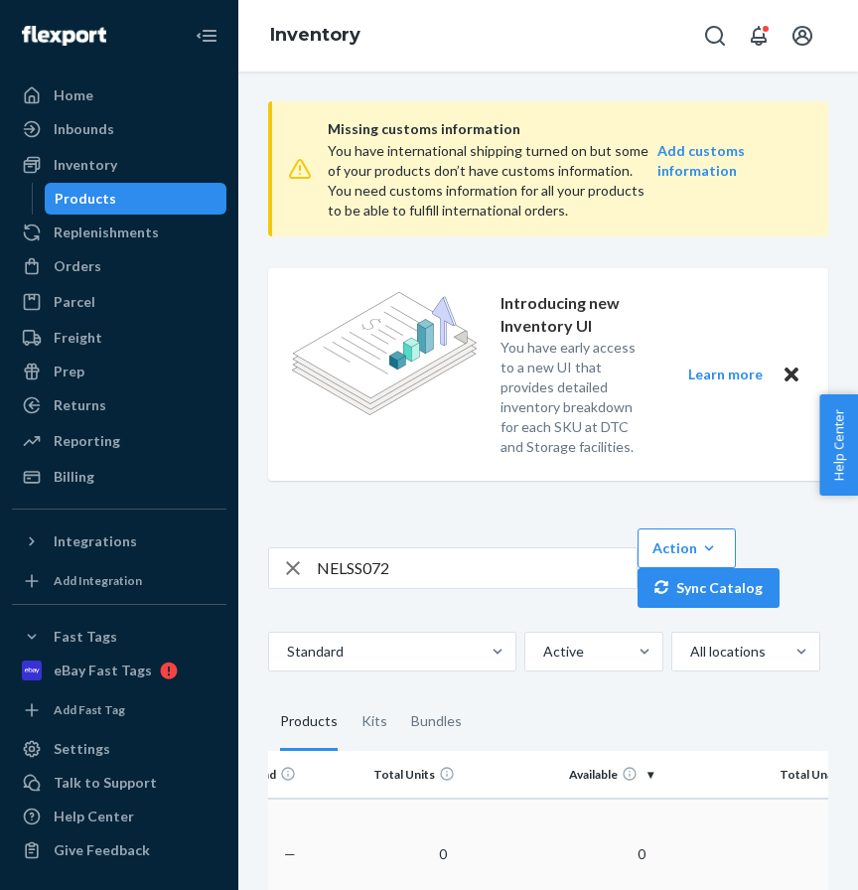
scroll to position [0, 726]
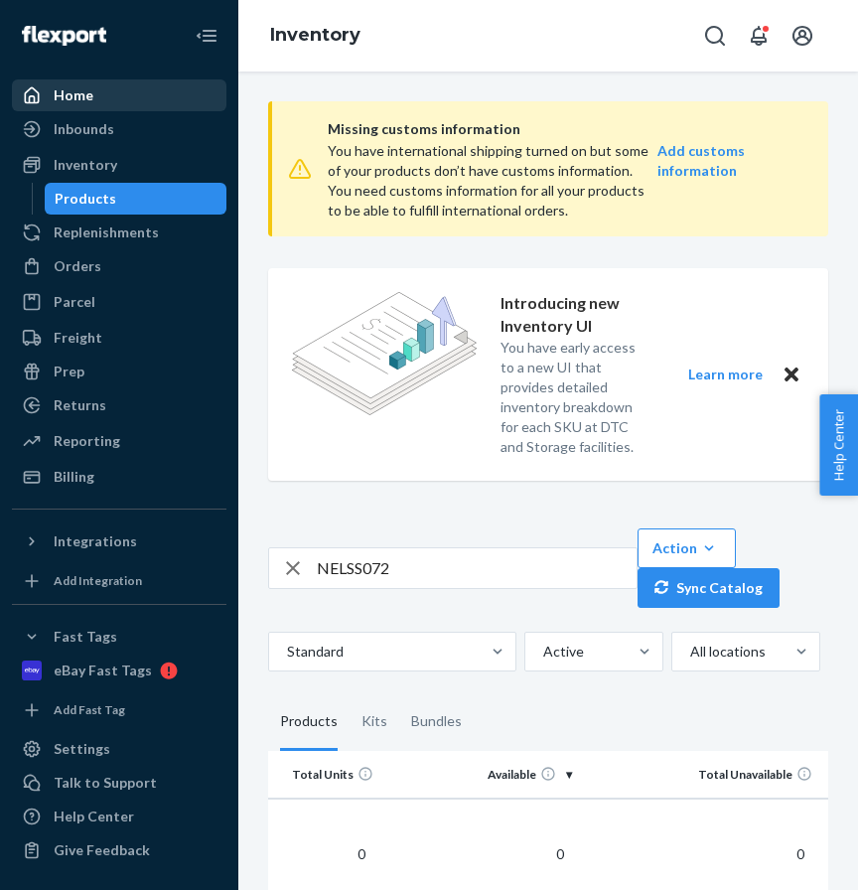
click at [110, 87] on div "Home" at bounding box center [119, 95] width 211 height 28
